Goal: Task Accomplishment & Management: Use online tool/utility

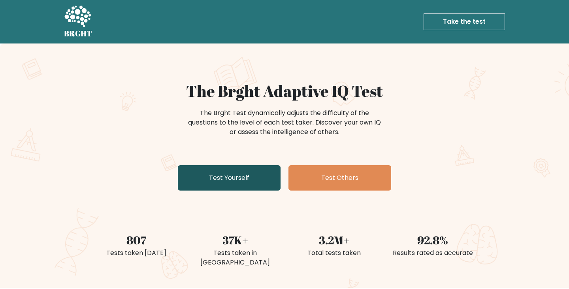
click at [255, 180] on link "Test Yourself" at bounding box center [229, 177] width 103 height 25
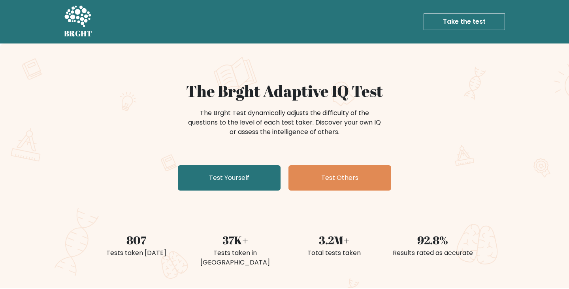
click at [270, 61] on div "The Brght Adaptive IQ Test The Brght Test dynamically adjusts the difficulty of…" at bounding box center [284, 165] width 569 height 244
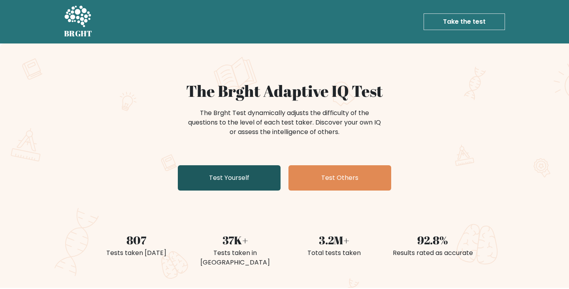
click at [253, 178] on link "Test Yourself" at bounding box center [229, 177] width 103 height 25
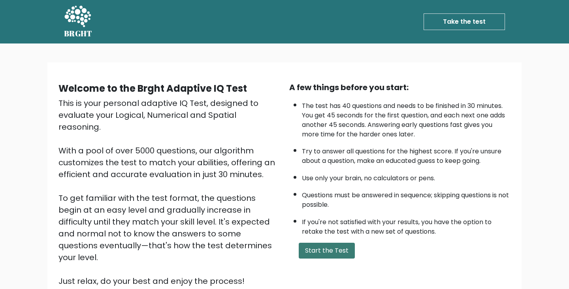
click at [340, 246] on button "Start the Test" at bounding box center [327, 251] width 56 height 16
